Goal: Communication & Community: Answer question/provide support

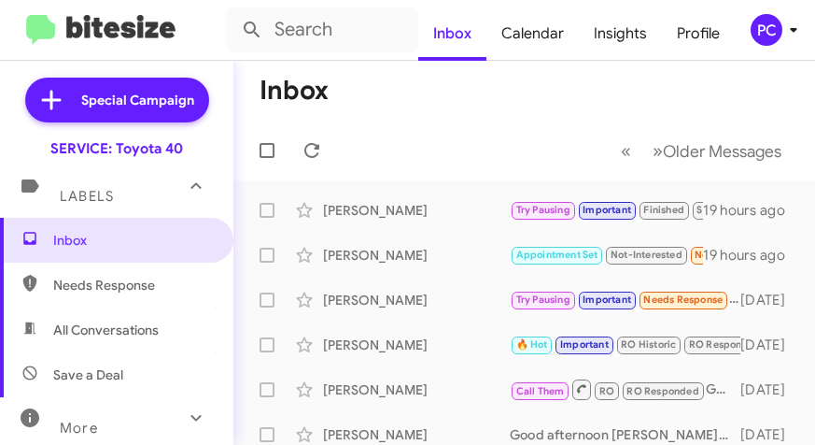
click at [66, 276] on span "Needs Response" at bounding box center [132, 284] width 159 height 19
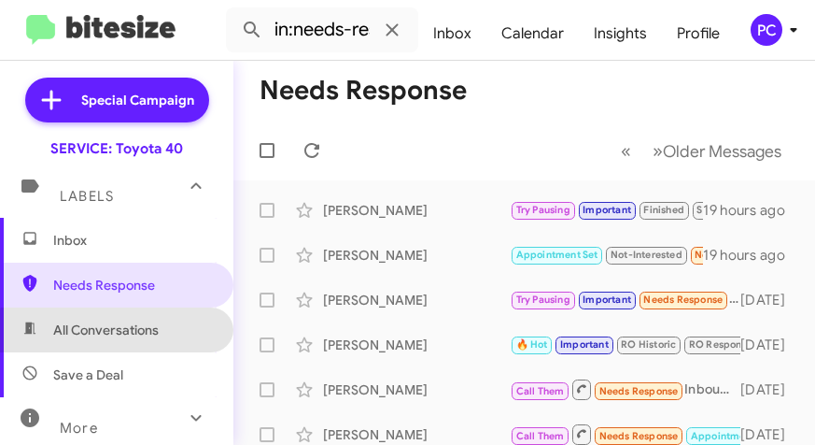
click at [136, 332] on span "All Conversations" at bounding box center [106, 329] width 106 height 19
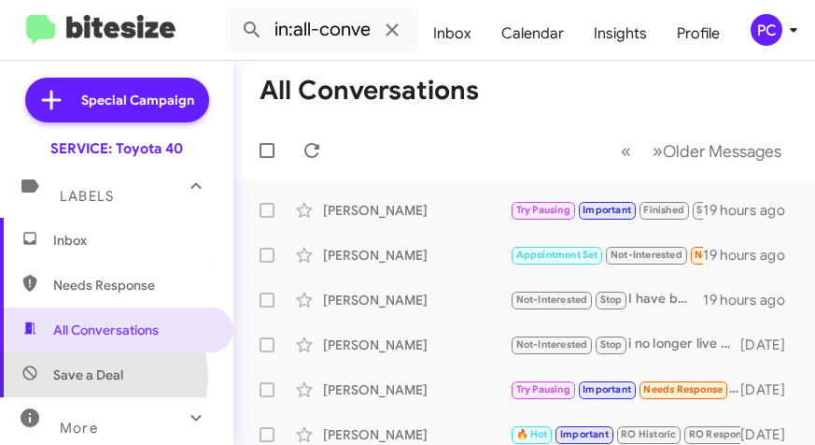
click at [97, 376] on span "Save a Deal" at bounding box center [88, 374] width 70 height 19
type input "in:not-interested"
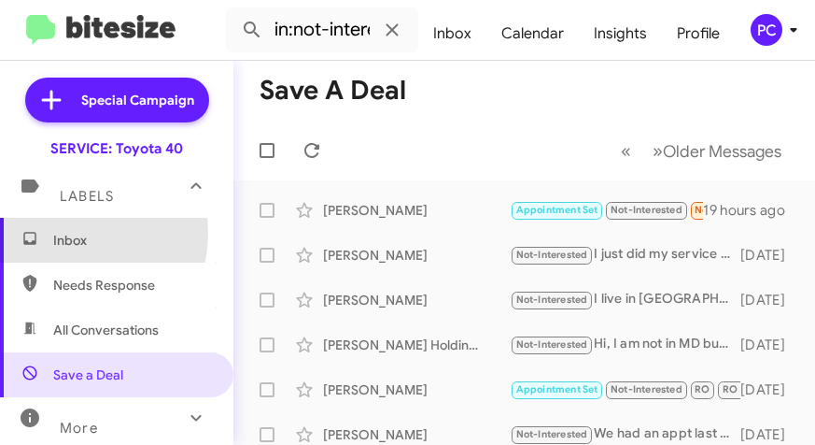
click at [73, 233] on span "Inbox" at bounding box center [132, 240] width 159 height 19
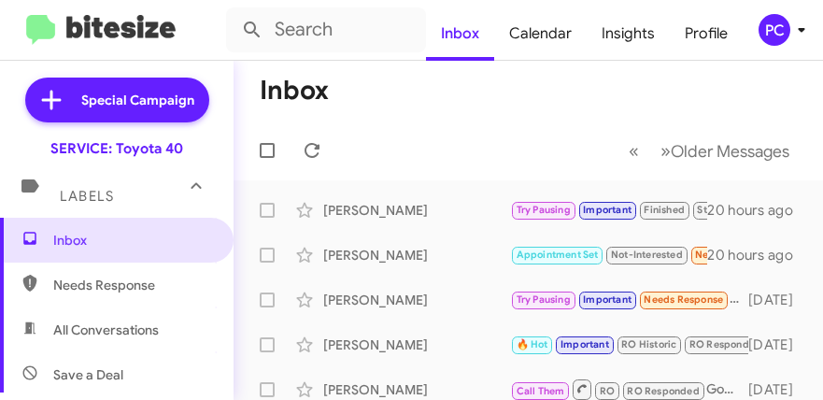
click at [435, 99] on mat-toolbar-row "Inbox" at bounding box center [527, 91] width 589 height 60
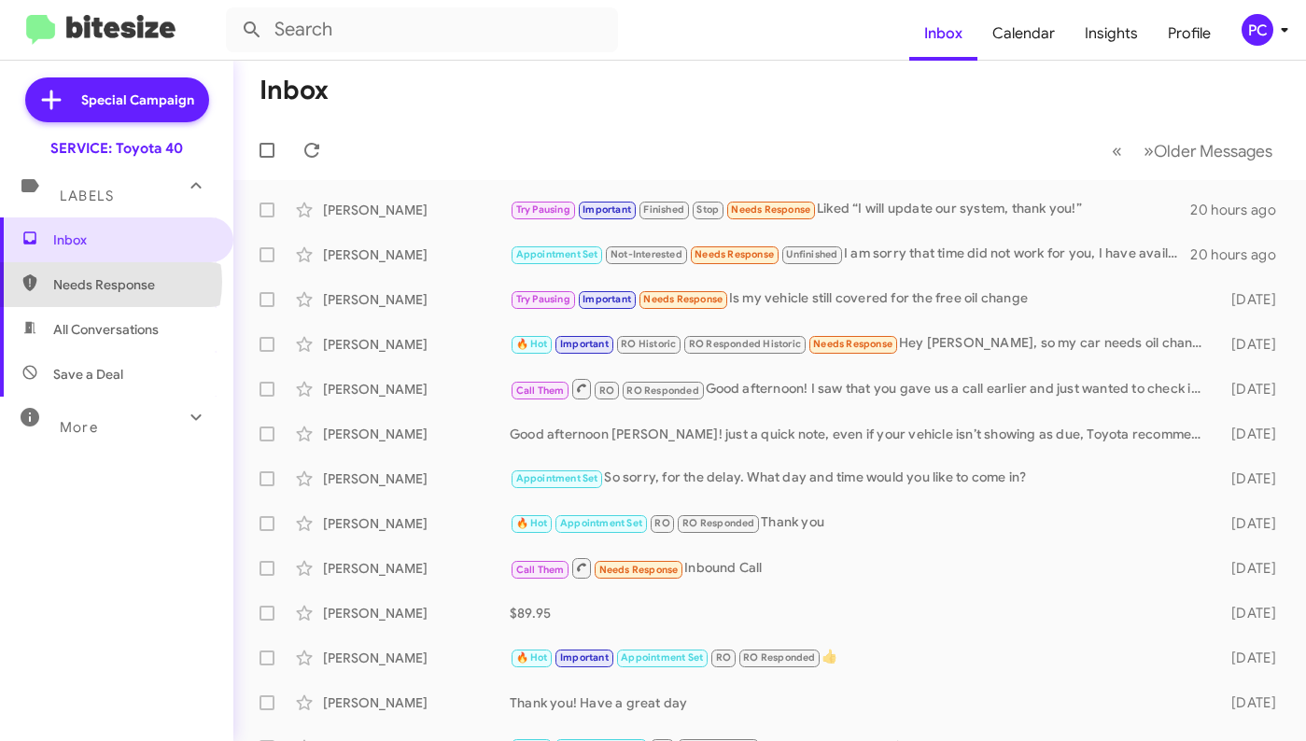
click at [106, 282] on span "Needs Response" at bounding box center [132, 284] width 159 height 19
type input "in:needs-response"
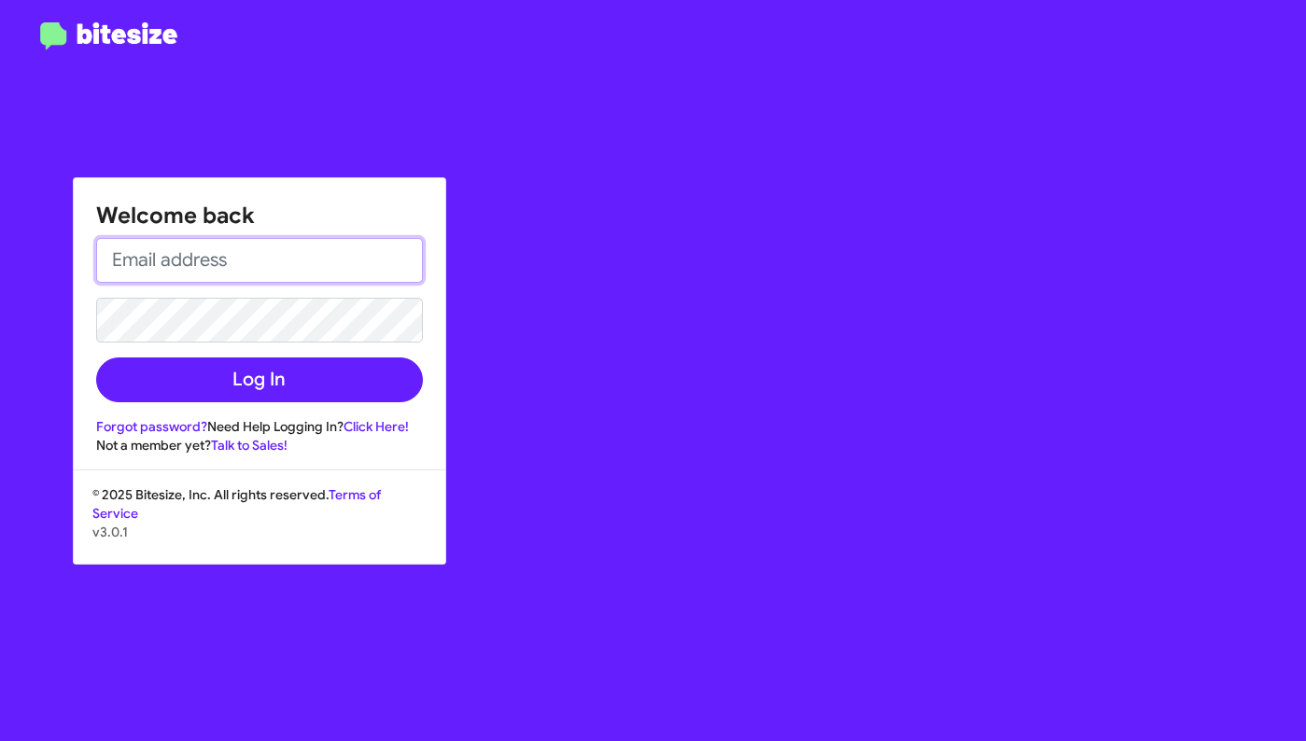
click at [175, 256] on input "email" at bounding box center [259, 260] width 327 height 45
type input "[EMAIL_ADDRESS][DOMAIN_NAME]"
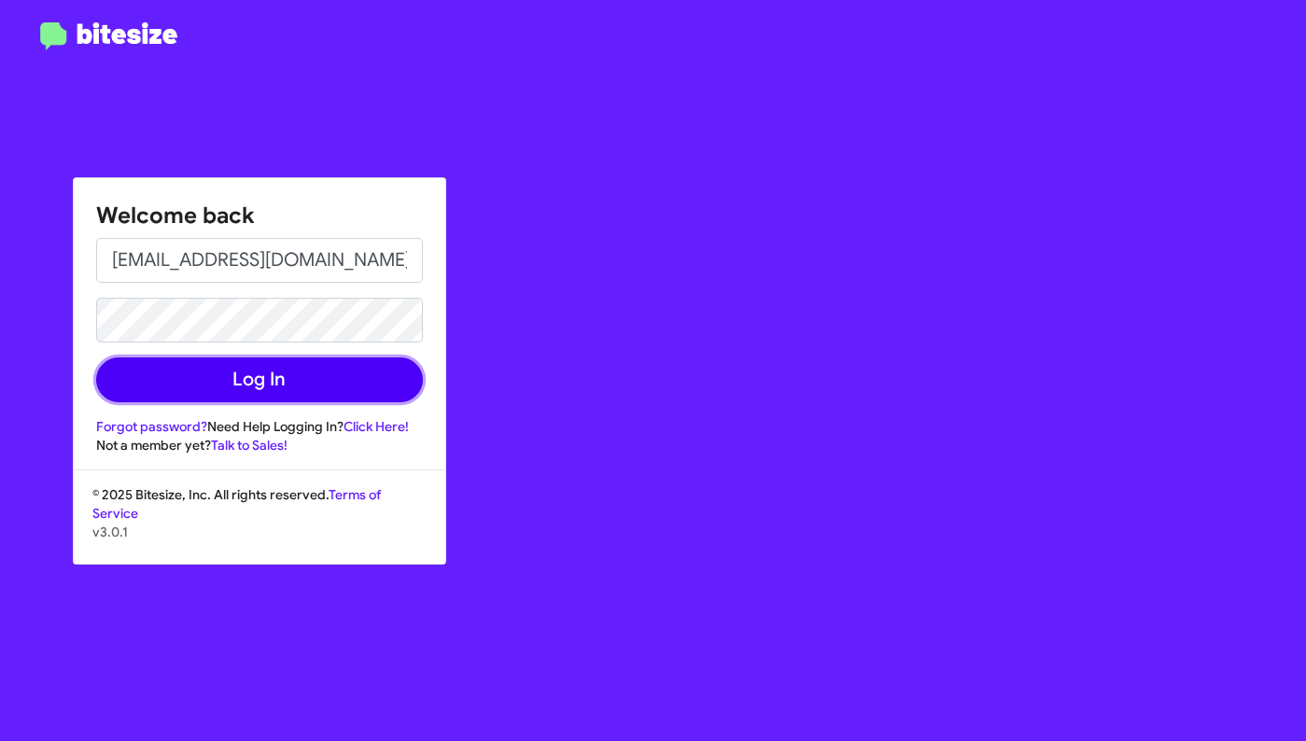
click at [342, 380] on button "Log In" at bounding box center [259, 380] width 327 height 45
